Goal: Transaction & Acquisition: Book appointment/travel/reservation

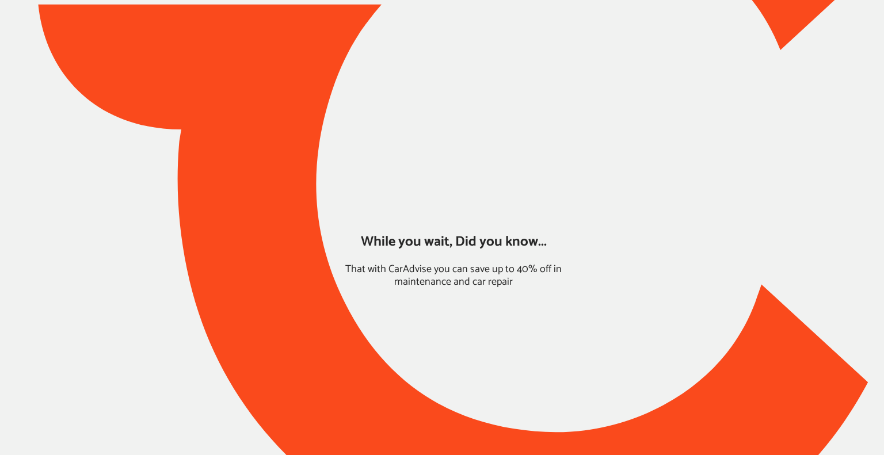
type input "*****"
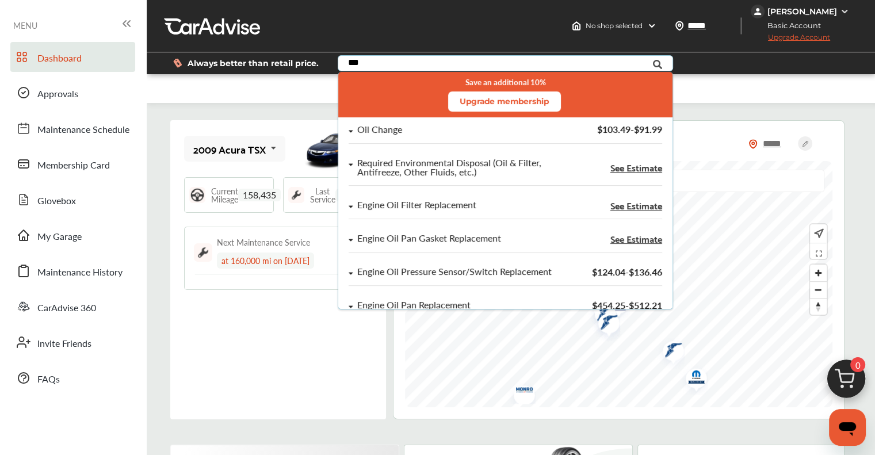
type input "***"
click at [382, 125] on div "Oil Change" at bounding box center [379, 130] width 45 height 10
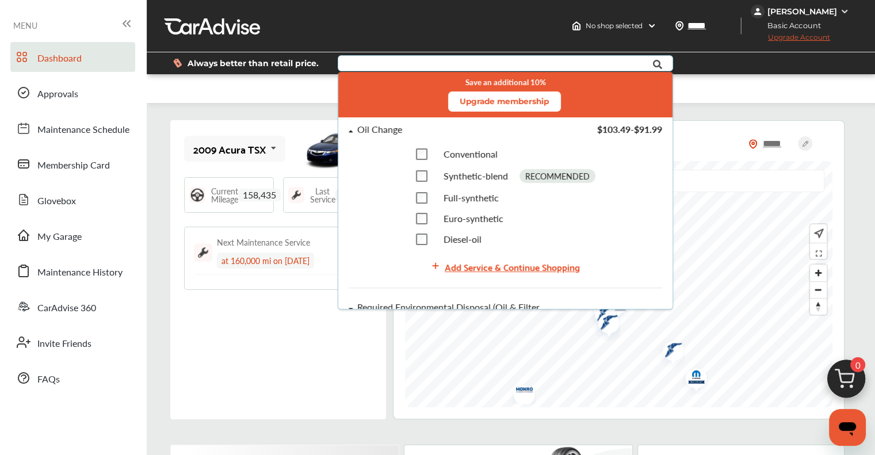
click at [456, 265] on div "Add Service & Continue Shopping" at bounding box center [512, 267] width 135 height 16
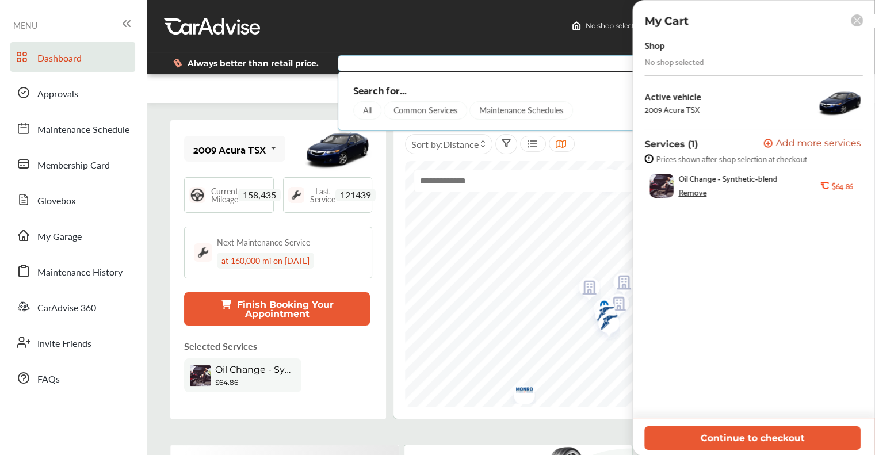
click at [701, 192] on div "Remove" at bounding box center [692, 192] width 28 height 9
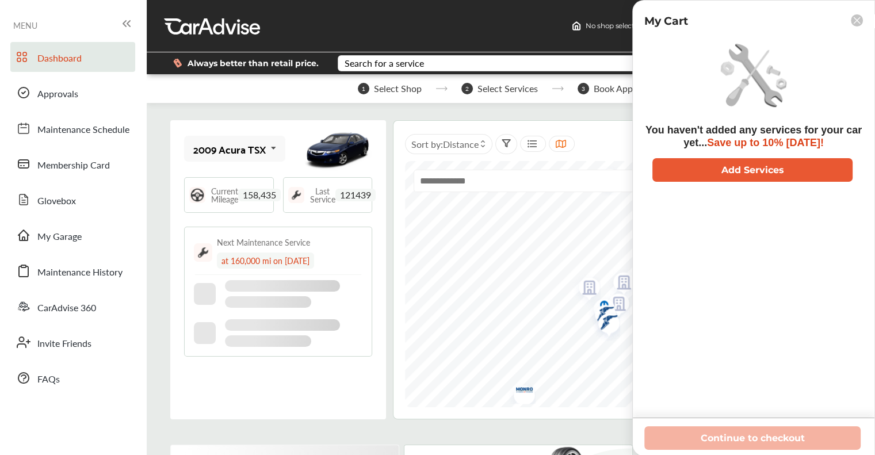
click at [412, 64] on div "Search for a service" at bounding box center [384, 63] width 79 height 9
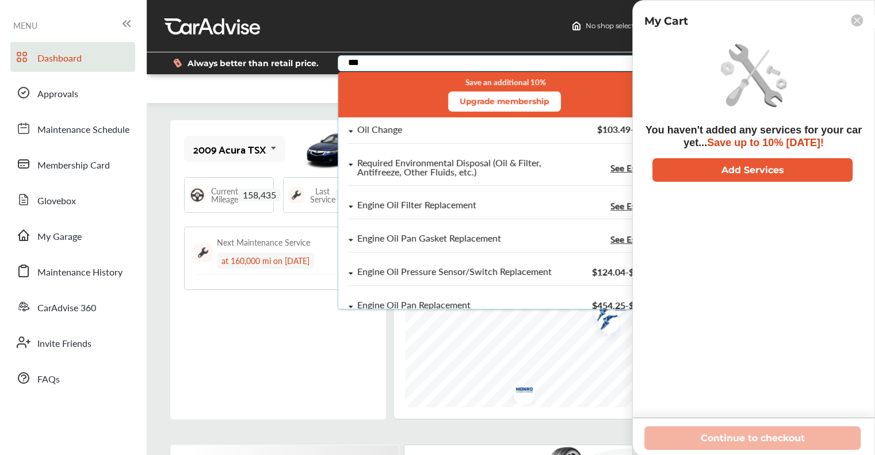
type input "***"
click at [385, 147] on div "Oil Change $103.49 - $91.99" at bounding box center [505, 133] width 334 height 33
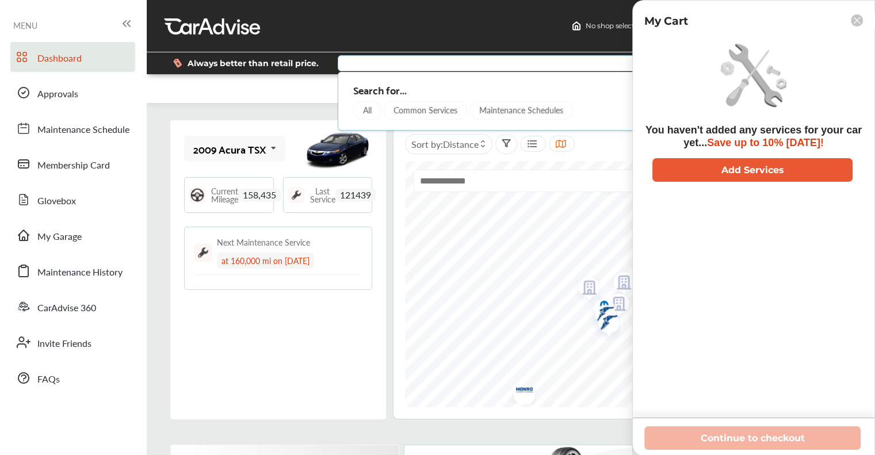
click at [221, 375] on div "2009 Acura TSX 2009 Acura TSX Current Mileage 158,435 Last Service 121439 Next …" at bounding box center [278, 269] width 216 height 299
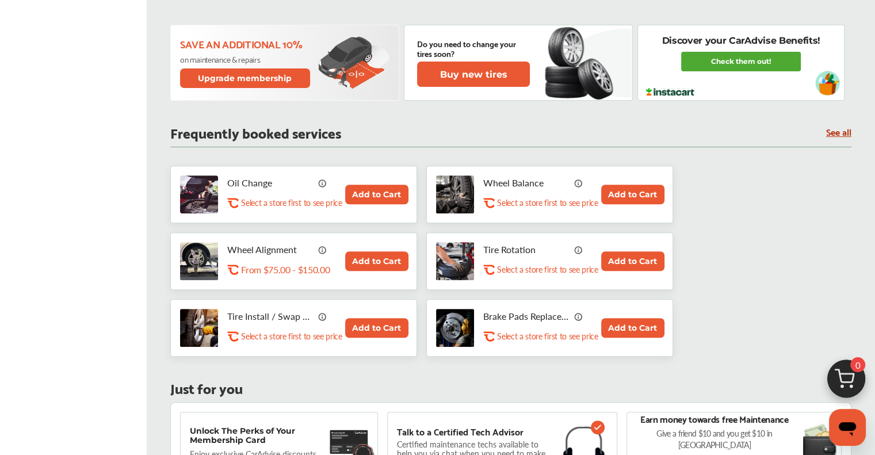
scroll to position [403, 0]
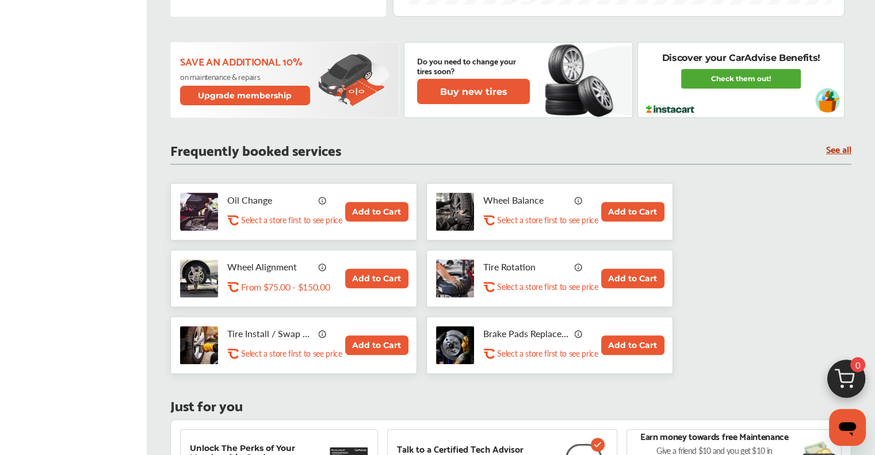
click at [354, 209] on button "Add to Cart" at bounding box center [376, 212] width 63 height 20
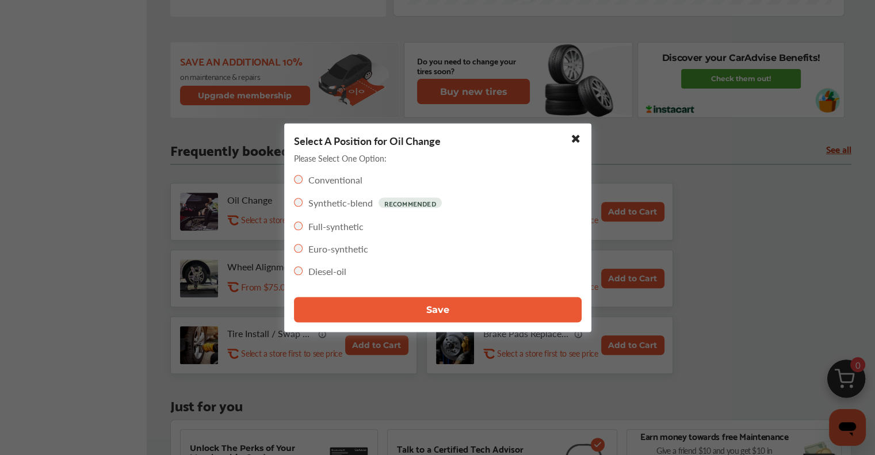
click at [327, 226] on label "Full-synthetic" at bounding box center [335, 225] width 55 height 13
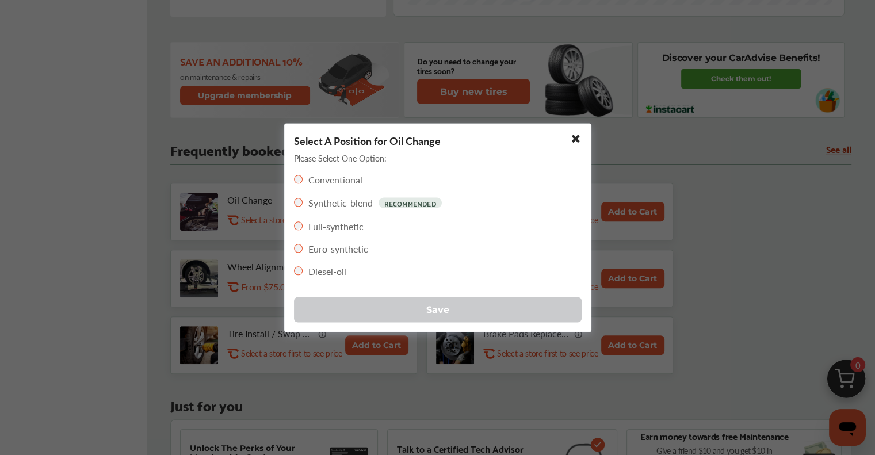
click at [328, 317] on button "Save" at bounding box center [438, 309] width 288 height 25
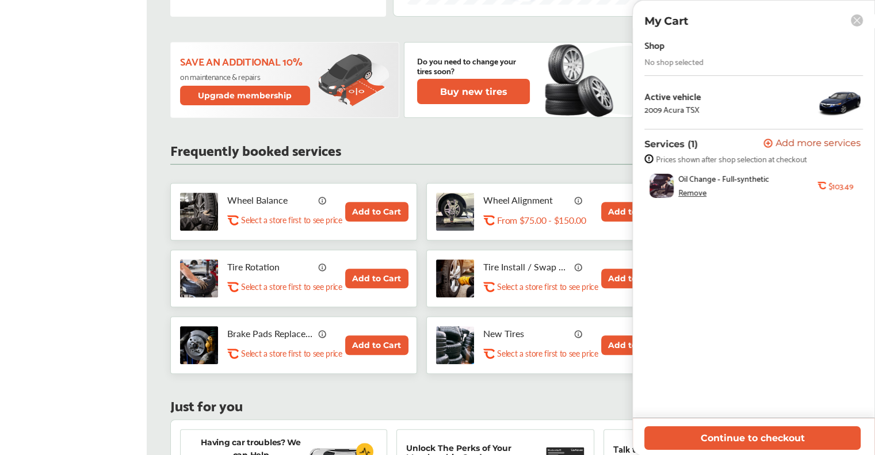
click at [779, 437] on button "Continue to checkout" at bounding box center [752, 438] width 216 height 24
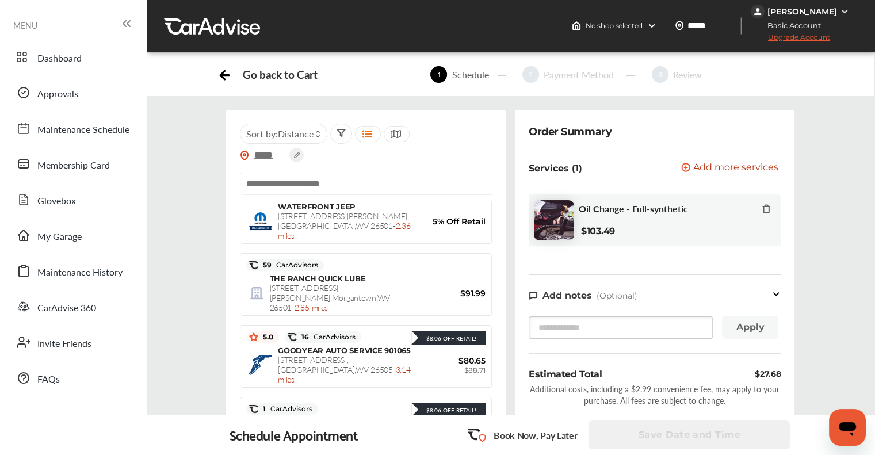
scroll to position [171, 0]
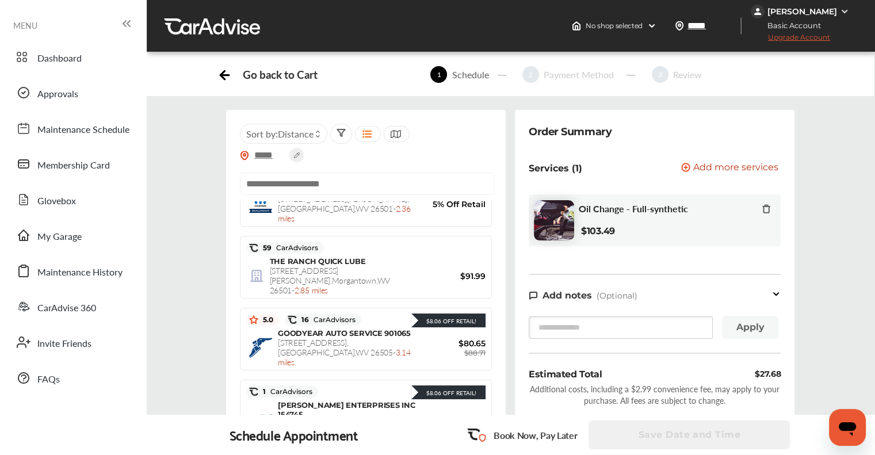
click at [315, 337] on span "[STREET_ADDRESS] - 3.14 miles" at bounding box center [344, 352] width 132 height 31
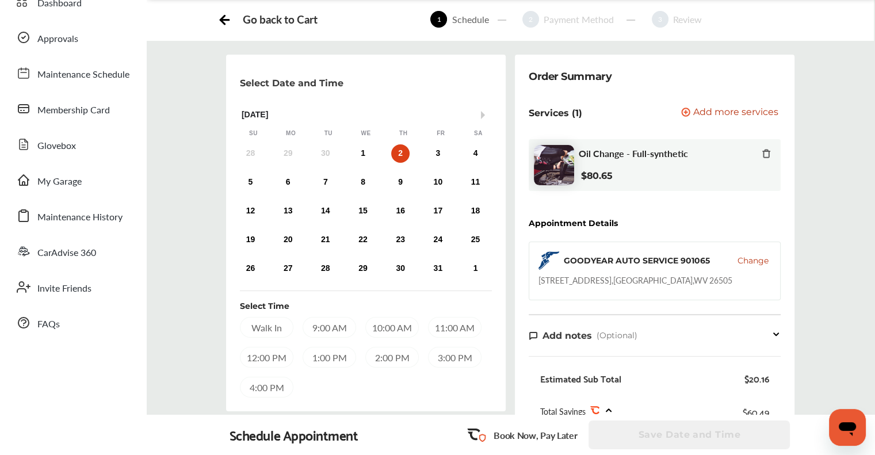
scroll to position [52, 0]
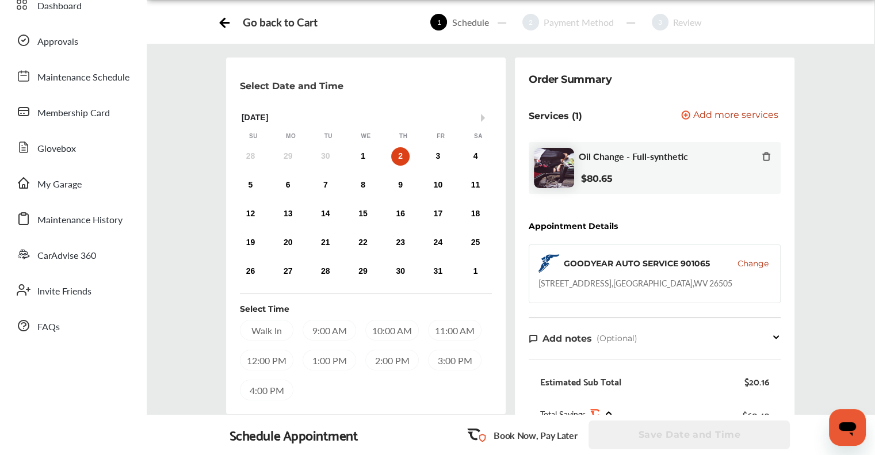
click at [275, 186] on div "5 6 7 8 9 10 11" at bounding box center [363, 185] width 262 height 23
click at [279, 186] on div "6" at bounding box center [288, 185] width 18 height 18
click at [243, 363] on div "12:00 PM" at bounding box center [267, 360] width 54 height 21
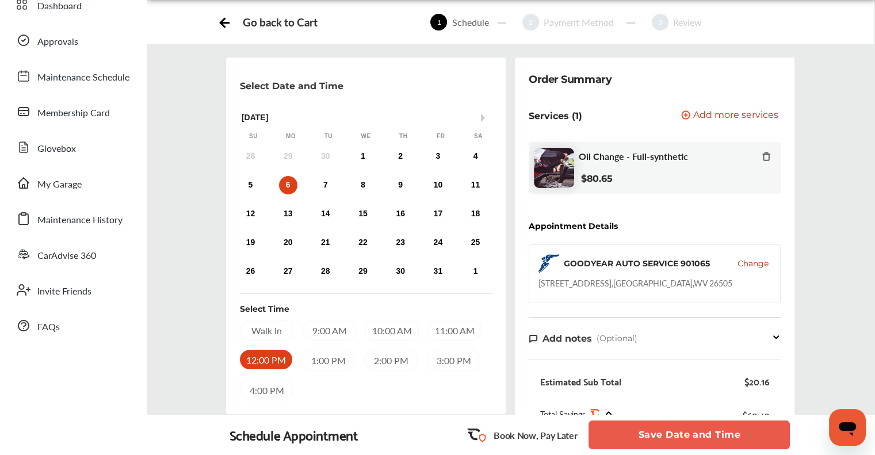
click at [756, 433] on button "Save Date and Time" at bounding box center [689, 435] width 201 height 29
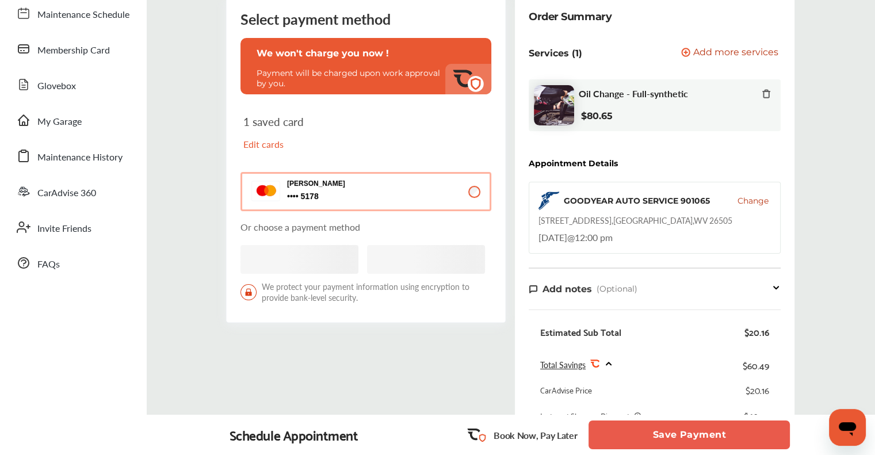
scroll to position [345, 0]
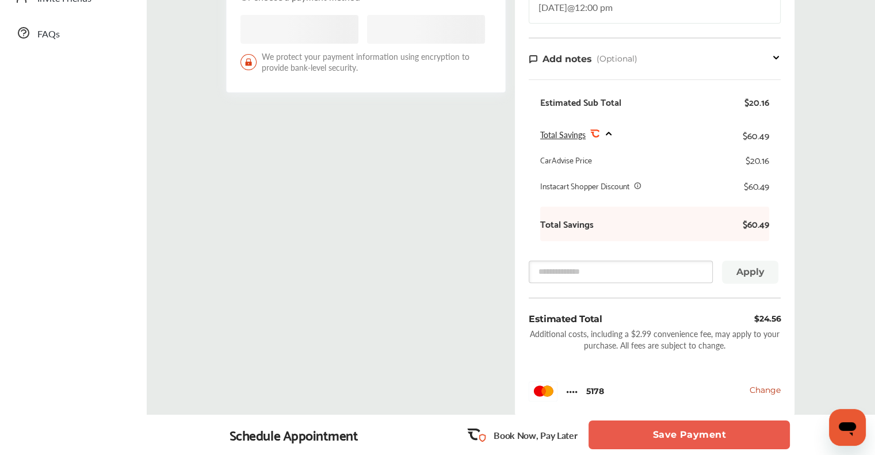
click at [625, 438] on button "Save Payment" at bounding box center [689, 435] width 201 height 29
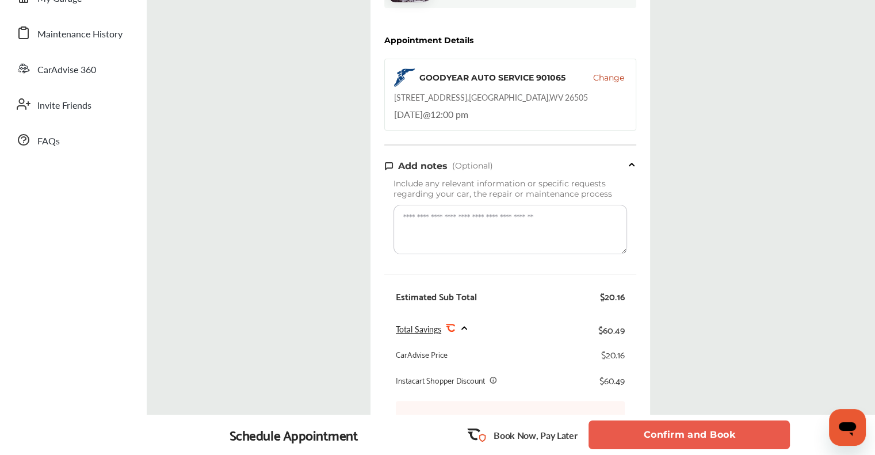
scroll to position [345, 0]
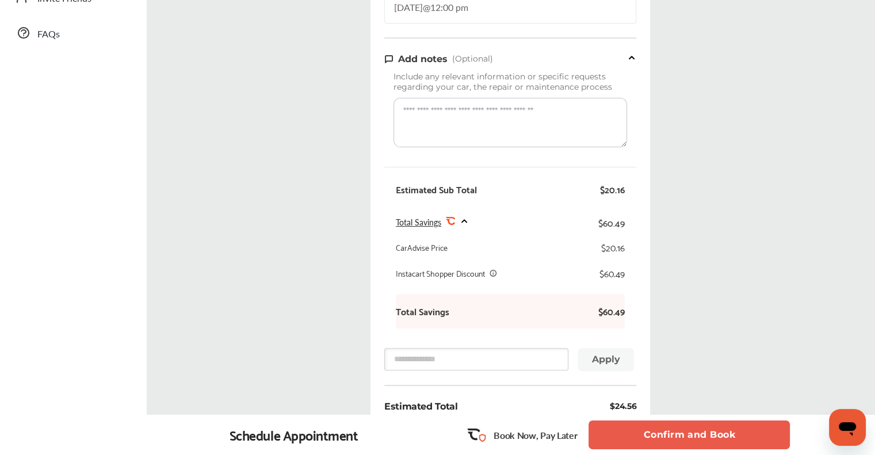
click at [641, 433] on button "Confirm and Book" at bounding box center [689, 435] width 201 height 29
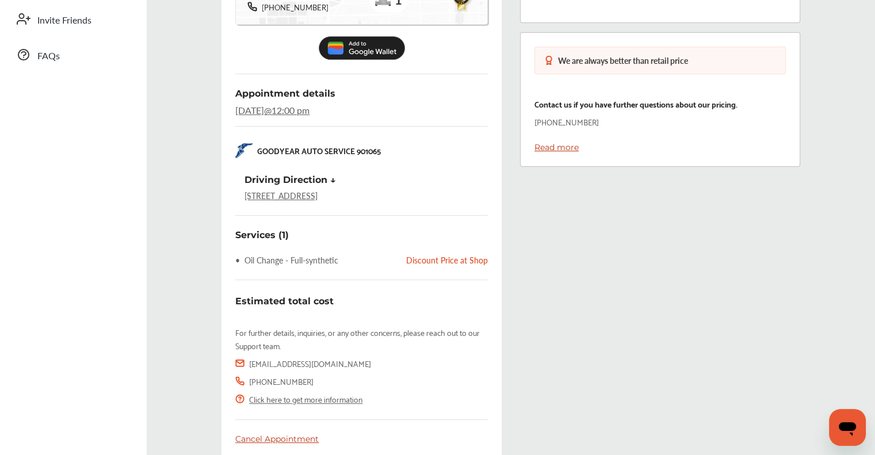
scroll to position [376, 0]
